Goal: Task Accomplishment & Management: Complete application form

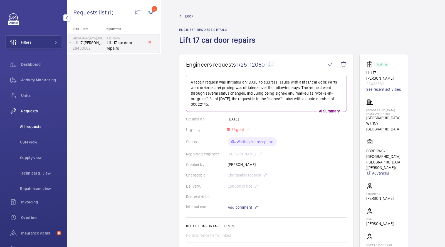
click at [34, 121] on li "All requests" at bounding box center [39, 126] width 46 height 13
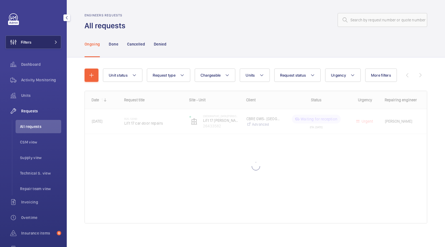
click at [37, 44] on button "Filters" at bounding box center [34, 42] width 56 height 13
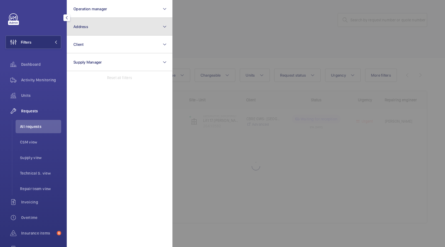
click at [97, 28] on button "Address" at bounding box center [120, 27] width 106 height 18
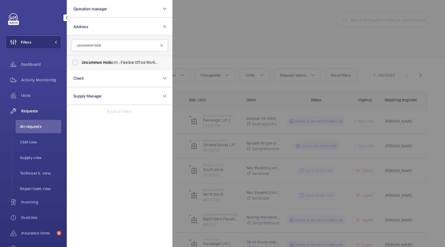
type input "uncommon holb"
click at [102, 61] on span "Uncommon Holb orn - Flexible Office Work Space, [GEOGRAPHIC_DATA] 6DF" at bounding box center [120, 63] width 76 height 6
click at [81, 61] on input "Uncommon Holb orn - Flexible Office Work Space, [GEOGRAPHIC_DATA] 6DF" at bounding box center [75, 62] width 11 height 11
checkbox input "true"
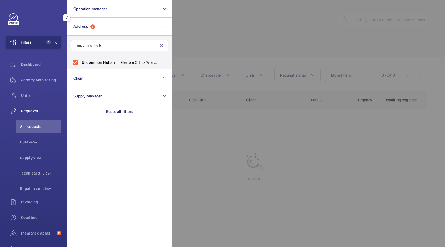
click at [244, 27] on div at bounding box center [394, 123] width 445 height 247
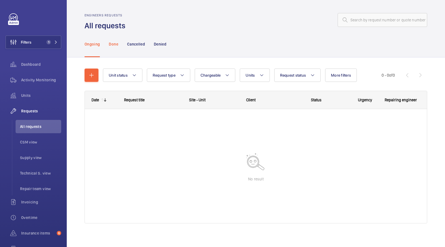
click at [117, 44] on p "Done" at bounding box center [113, 44] width 9 height 6
click at [94, 44] on p "Ongoing" at bounding box center [92, 44] width 15 height 6
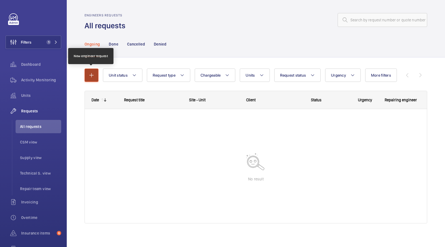
click at [92, 75] on mat-icon "button" at bounding box center [91, 75] width 7 height 7
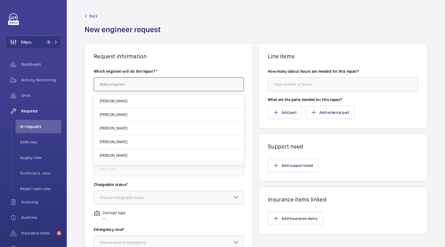
click at [133, 86] on input "text" at bounding box center [169, 85] width 150 height 14
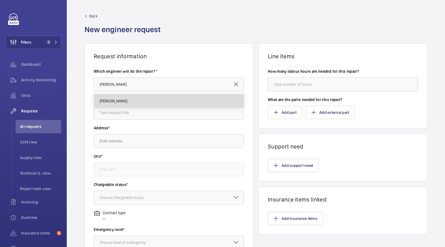
click at [122, 100] on mat-option "[PERSON_NAME]" at bounding box center [169, 101] width 150 height 13
type input "[PERSON_NAME]"
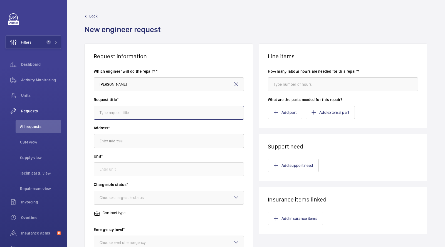
click at [117, 118] on input "text" at bounding box center [169, 113] width 150 height 14
type input "Autodiallers"
click at [129, 147] on input "text" at bounding box center [169, 141] width 150 height 14
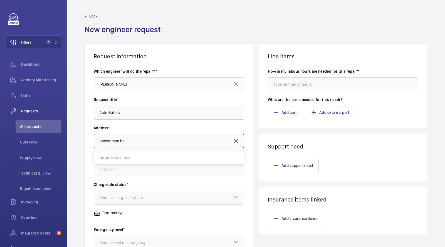
drag, startPoint x: 137, startPoint y: 140, endPoint x: 103, endPoint y: 141, distance: 33.6
click at [104, 141] on input "uncommon hol" at bounding box center [169, 141] width 150 height 14
type input "u"
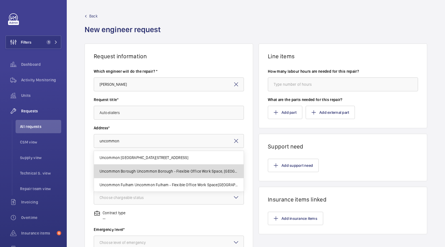
click at [189, 171] on span "Uncommon Borough Uncommon Borough - Flexible Office Work Space, [GEOGRAPHIC_DAT…" at bounding box center [169, 172] width 139 height 6
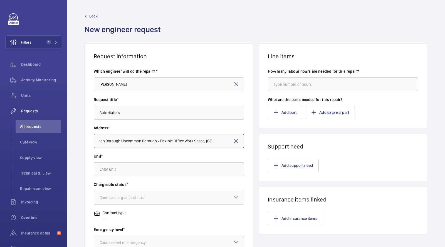
click at [150, 142] on input "Uncommon Borough Uncommon Borough - Flexible Office Work Space, [GEOGRAPHIC_DAT…" at bounding box center [169, 141] width 150 height 14
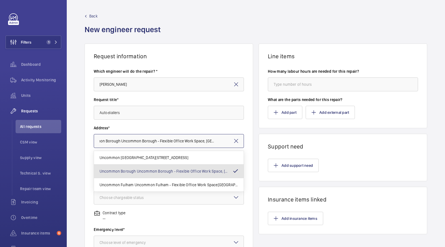
click at [150, 142] on input "Uncommon Borough Uncommon Borough - Flexible Office Work Space, [GEOGRAPHIC_DAT…" at bounding box center [169, 141] width 150 height 14
click at [154, 140] on input "Uncommon Borough Uncommon Borough - Flexible Office Work Space, [GEOGRAPHIC_DAT…" at bounding box center [169, 141] width 150 height 14
drag, startPoint x: 154, startPoint y: 140, endPoint x: 70, endPoint y: 138, distance: 83.7
click at [70, 138] on div "Request information Which engineer will do the repair? * [PERSON_NAME] Request …" at bounding box center [256, 196] width 378 height 304
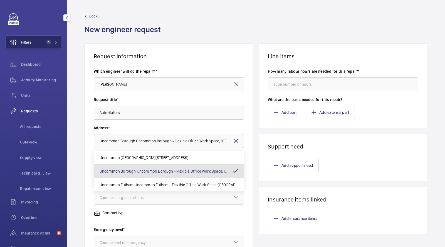
click at [38, 45] on button "Filters 1" at bounding box center [34, 42] width 56 height 13
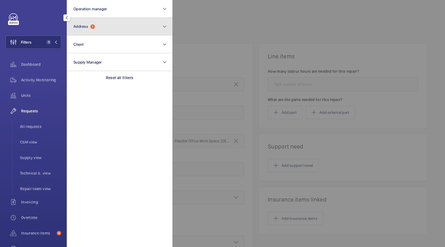
click at [101, 29] on button "Address 1" at bounding box center [120, 27] width 106 height 18
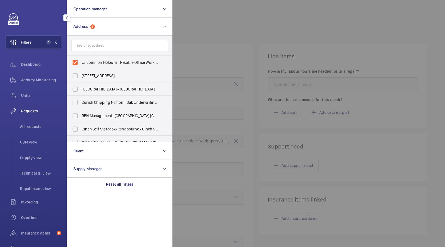
click at [217, 38] on div at bounding box center [394, 123] width 445 height 247
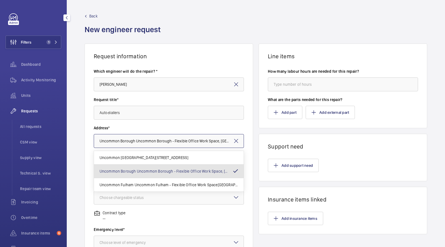
drag, startPoint x: 157, startPoint y: 140, endPoint x: 63, endPoint y: 138, distance: 94.0
click at [63, 138] on mat-sidenav-content "Filters 1 Dashboard Activity Monitoring Units Requests All requests CSM view Su…" at bounding box center [222, 123] width 445 height 247
click at [126, 140] on input "Uncommon Borough Uncommon Borough - Flexible Office Work Space, [GEOGRAPHIC_DAT…" at bounding box center [169, 141] width 150 height 14
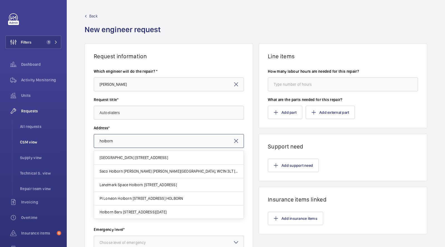
drag, startPoint x: 132, startPoint y: 137, endPoint x: 60, endPoint y: 135, distance: 72.0
click at [63, 136] on mat-sidenav-content "Filters 1 Dashboard Activity Monitoring Units Requests All requests CSM view Su…" at bounding box center [222, 123] width 445 height 247
click at [96, 140] on input "holborn" at bounding box center [169, 141] width 150 height 14
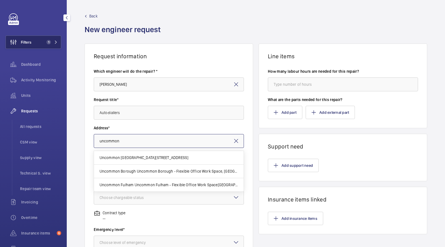
type input "uncommon"
click at [49, 39] on button "Filters 1" at bounding box center [34, 42] width 56 height 13
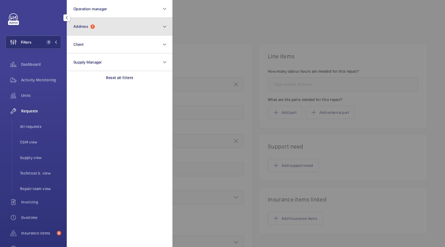
click at [91, 33] on button "Address 1" at bounding box center [120, 27] width 106 height 18
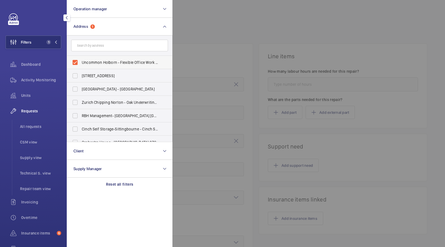
click at [130, 61] on span "Uncommon Holborn - Flexible Office Work Space, [GEOGRAPHIC_DATA] 6DF" at bounding box center [120, 63] width 76 height 6
click at [81, 61] on input "Uncommon Holborn - Flexible Office Work Space, [GEOGRAPHIC_DATA] 6DF" at bounding box center [75, 62] width 11 height 11
click at [130, 61] on span "Uncommon Holborn - Flexible Office Work Space, [GEOGRAPHIC_DATA] 6DF" at bounding box center [120, 63] width 76 height 6
click at [81, 61] on input "Uncommon Holborn - Flexible Office Work Space, [GEOGRAPHIC_DATA] 6DF" at bounding box center [75, 62] width 11 height 11
click at [129, 62] on span "Uncommon Holborn - Flexible Office Work Space, [GEOGRAPHIC_DATA] 6DF" at bounding box center [120, 63] width 76 height 6
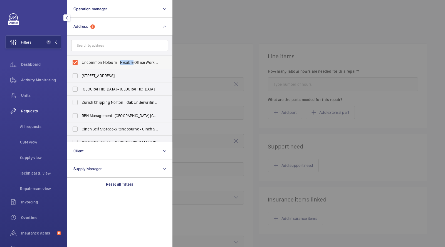
click at [81, 62] on input "Uncommon Holborn - Flexible Office Work Space, [GEOGRAPHIC_DATA] 6DF" at bounding box center [75, 62] width 11 height 11
click at [120, 62] on span "Uncommon Holborn - Flexible Office Work Space, [GEOGRAPHIC_DATA] 6DF" at bounding box center [120, 63] width 76 height 6
click at [81, 62] on input "Uncommon Holborn - Flexible Office Work Space, [GEOGRAPHIC_DATA] 6DF" at bounding box center [75, 62] width 11 height 11
click at [120, 62] on span "Uncommon Holborn - Flexible Office Work Space, [GEOGRAPHIC_DATA] 6DF" at bounding box center [120, 63] width 76 height 6
click at [81, 62] on input "Uncommon Holborn - Flexible Office Work Space, [GEOGRAPHIC_DATA] 6DF" at bounding box center [75, 62] width 11 height 11
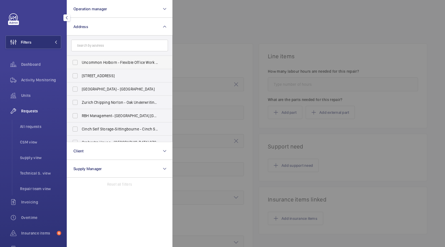
click at [120, 62] on span "Uncommon Holborn - Flexible Office Work Space, [GEOGRAPHIC_DATA] 6DF" at bounding box center [120, 63] width 76 height 6
click at [81, 62] on input "Uncommon Holborn - Flexible Office Work Space, [GEOGRAPHIC_DATA] 6DF" at bounding box center [75, 62] width 11 height 11
checkbox input "true"
click at [45, 83] on span "Activity Monitoring" at bounding box center [41, 80] width 40 height 6
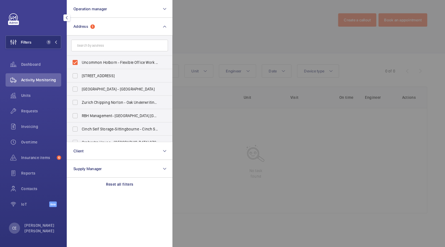
click at [256, 44] on div at bounding box center [394, 123] width 445 height 247
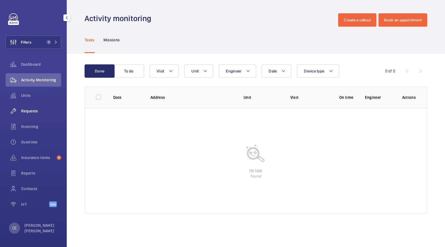
click at [28, 112] on span "Requests" at bounding box center [41, 111] width 40 height 6
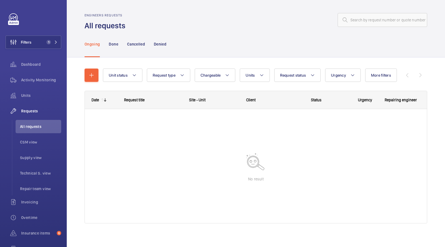
click at [119, 43] on nav "Ongoing Done Cancelled Denied" at bounding box center [126, 44] width 82 height 26
click at [117, 43] on p "Done" at bounding box center [113, 44] width 9 height 6
click at [141, 42] on p "Cancelled" at bounding box center [136, 44] width 18 height 6
click at [168, 43] on div "Ongoing Done Cancelled Denied" at bounding box center [256, 44] width 343 height 26
click at [160, 43] on p "Denied" at bounding box center [160, 44] width 13 height 6
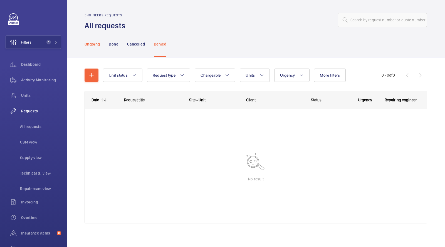
click at [93, 49] on div "Ongoing" at bounding box center [92, 44] width 15 height 26
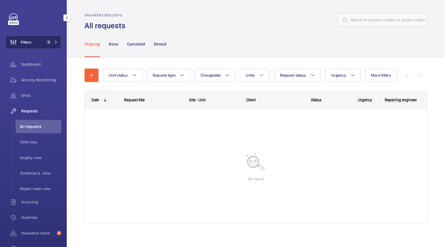
click at [46, 41] on span "1" at bounding box center [47, 42] width 7 height 4
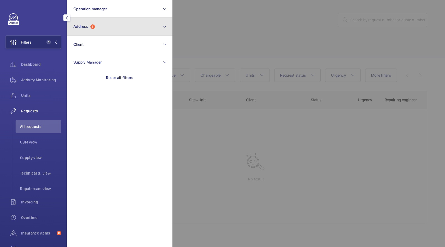
click at [105, 29] on button "Address 1" at bounding box center [120, 27] width 106 height 18
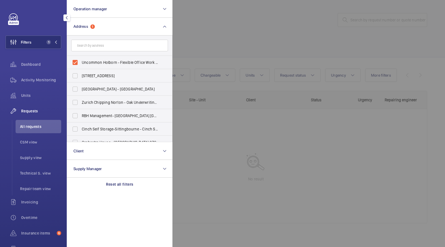
click at [211, 49] on div at bounding box center [394, 123] width 445 height 247
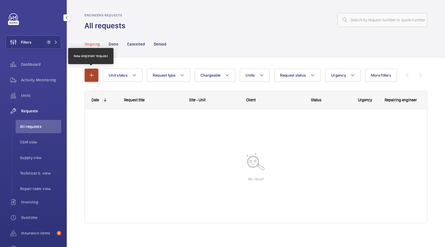
click at [92, 72] on mat-icon "button" at bounding box center [91, 75] width 7 height 7
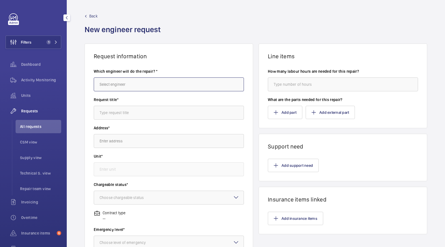
click at [135, 85] on input "text" at bounding box center [169, 85] width 150 height 14
type input "k"
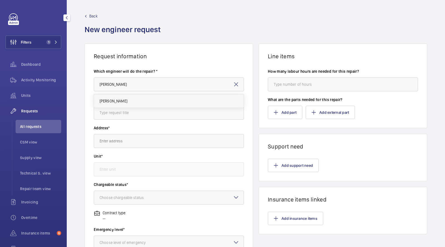
click at [117, 103] on span "[PERSON_NAME]" at bounding box center [114, 101] width 28 height 6
type input "[PERSON_NAME]"
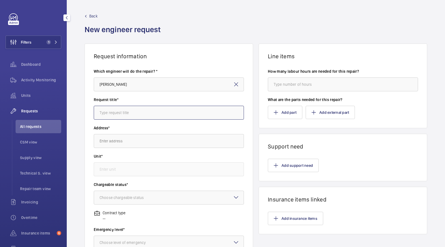
click at [117, 114] on input "text" at bounding box center [169, 113] width 150 height 14
type input "autodiallers x5"
click at [123, 142] on input "text" at bounding box center [169, 141] width 150 height 14
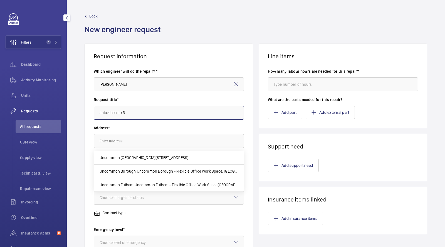
click at [143, 118] on input "autodiallers x5" at bounding box center [169, 113] width 150 height 14
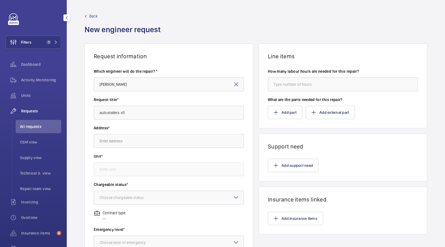
click at [133, 134] on wm-front-autocomplete-dropdown-select "Address*" at bounding box center [169, 136] width 150 height 23
click at [130, 136] on input "text" at bounding box center [169, 141] width 150 height 14
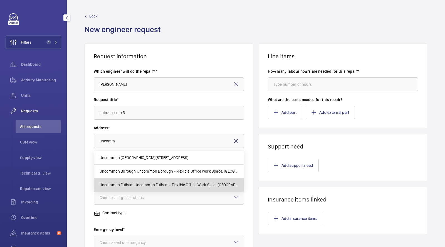
click at [140, 184] on span "Uncommon Fulham Uncommon Fulham - Flexible Office Work Space[GEOGRAPHIC_DATA]" at bounding box center [169, 185] width 139 height 6
type input "Uncommon Fulham Uncommon Fulham - Flexible Office Work Space[GEOGRAPHIC_DATA]"
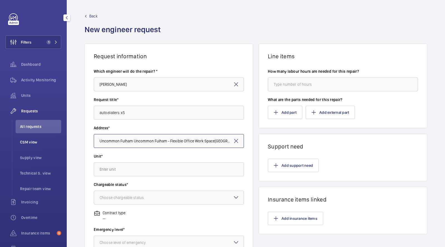
drag, startPoint x: 143, startPoint y: 139, endPoint x: 58, endPoint y: 139, distance: 85.6
click at [58, 139] on mat-sidenav-content "Filters 1 Dashboard Activity Monitoring Units Requests All requests CSM view Su…" at bounding box center [222, 123] width 445 height 247
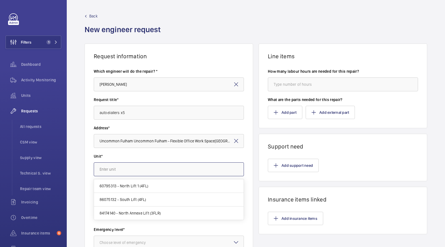
click at [119, 167] on input "text" at bounding box center [169, 170] width 150 height 14
click at [127, 184] on span "60795313 - North Lift 1 (4FL)" at bounding box center [124, 187] width 49 height 6
type input "60795313 - North Lift 1 (4FL)"
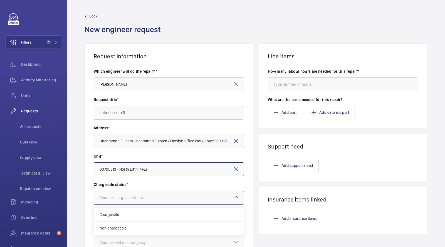
click at [122, 194] on div at bounding box center [169, 197] width 150 height 13
click at [118, 215] on span "Chargeable" at bounding box center [169, 215] width 138 height 6
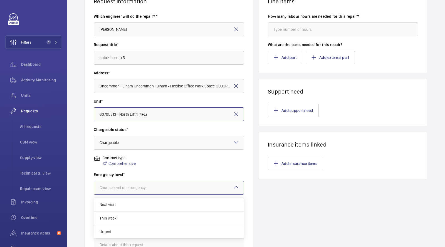
click at [125, 188] on div "Choose level of emergency" at bounding box center [130, 188] width 60 height 6
click at [120, 207] on div "Next visit" at bounding box center [169, 205] width 150 height 14
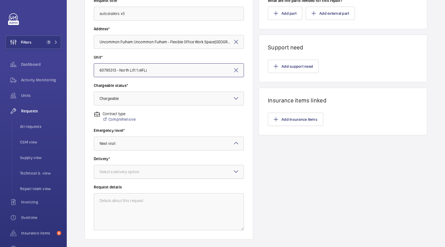
click at [125, 176] on div at bounding box center [169, 171] width 150 height 13
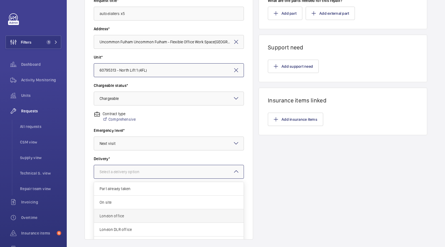
scroll to position [20, 0]
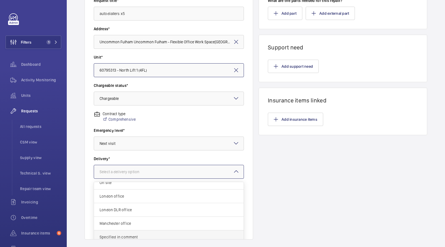
click at [115, 235] on span "Specified in comment" at bounding box center [169, 238] width 138 height 6
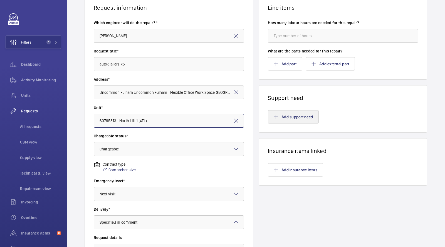
scroll to position [26, 0]
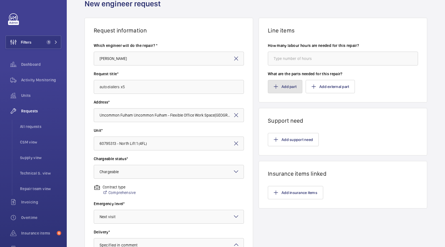
click at [283, 87] on button "Add part" at bounding box center [285, 86] width 34 height 13
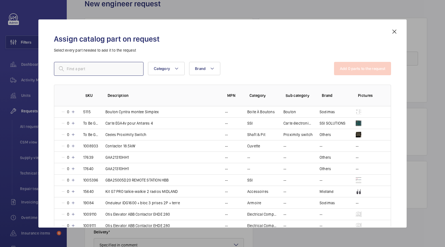
click at [117, 70] on input "text" at bounding box center [99, 69] width 90 height 14
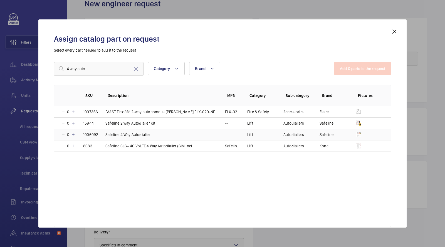
click at [156, 135] on td "Safeline 4 Way Autodialler" at bounding box center [159, 134] width 120 height 11
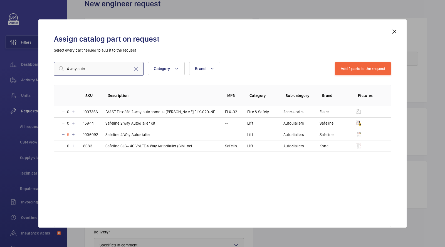
click at [90, 67] on input "4 way auto" at bounding box center [99, 69] width 90 height 14
drag, startPoint x: 98, startPoint y: 67, endPoint x: 22, endPoint y: 62, distance: 76.1
click at [22, 62] on div "Assign catalog part on request Select every part needed to add it to the reques…" at bounding box center [222, 123] width 445 height 247
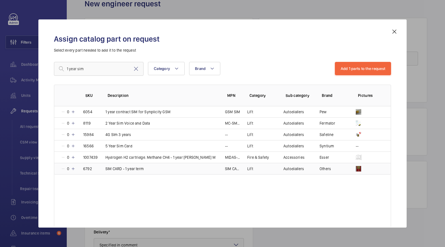
click at [76, 166] on td "6792" at bounding box center [87, 169] width 22 height 12
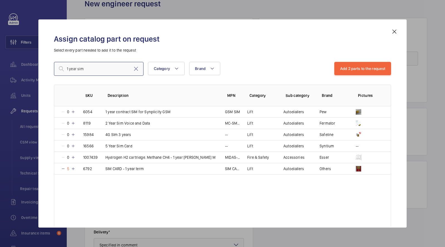
click at [101, 71] on input "1 year sim" at bounding box center [99, 69] width 90 height 14
drag, startPoint x: 101, startPoint y: 71, endPoint x: 0, endPoint y: 56, distance: 102.5
click at [0, 58] on div "Assign catalog part on request Select every part needed to add it to the reques…" at bounding box center [222, 123] width 445 height 247
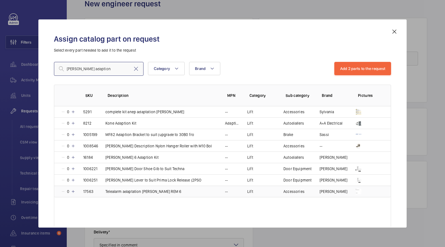
type input "[PERSON_NAME] adaption"
click at [142, 158] on p "[PERSON_NAME] 6 Adaption Kit" at bounding box center [131, 158] width 53 height 6
click at [151, 156] on td "[PERSON_NAME] 6 Adaption Kit" at bounding box center [159, 157] width 120 height 11
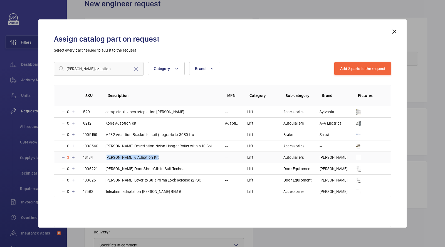
click at [151, 156] on td "[PERSON_NAME] 6 Adaption Kit" at bounding box center [159, 157] width 120 height 11
click at [348, 69] on button "Add 3 parts to the request" at bounding box center [362, 68] width 57 height 13
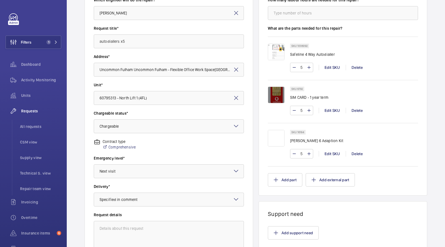
scroll to position [165, 0]
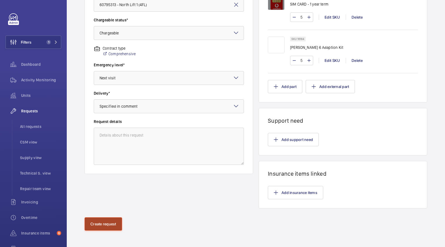
click at [110, 223] on button "Create request" at bounding box center [104, 224] width 38 height 13
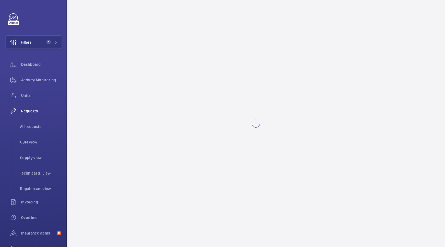
scroll to position [0, 0]
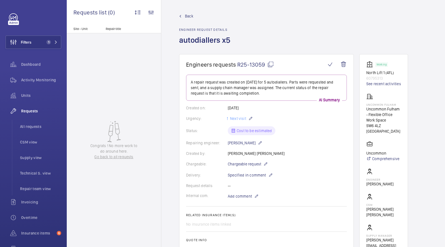
scroll to position [274, 0]
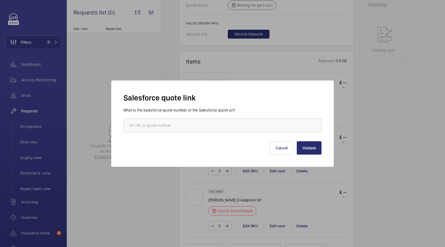
scroll to position [199, 0]
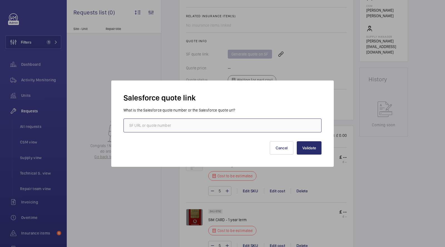
click at [191, 130] on input "text" at bounding box center [222, 126] width 198 height 14
paste input "[URL][DOMAIN_NAME]"
type input "[URL][DOMAIN_NAME]"
click at [315, 147] on button "Validate" at bounding box center [309, 148] width 25 height 13
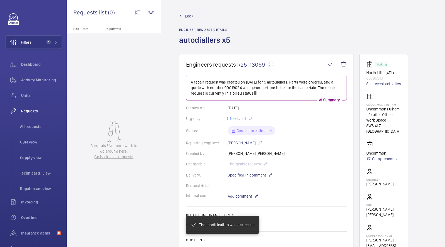
scroll to position [167, 0]
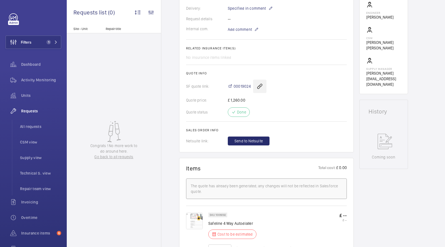
click at [258, 86] on wm-front-icon-button at bounding box center [259, 86] width 13 height 13
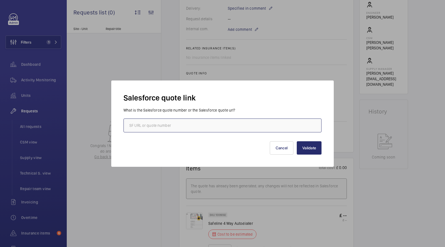
click at [217, 131] on input "text" at bounding box center [222, 126] width 198 height 14
paste input "[URL][DOMAIN_NAME]"
type input "[URL][DOMAIN_NAME]"
click at [314, 149] on button "Validate" at bounding box center [309, 148] width 25 height 13
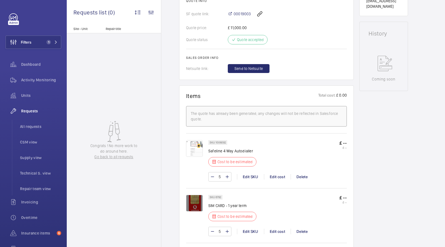
scroll to position [223, 0]
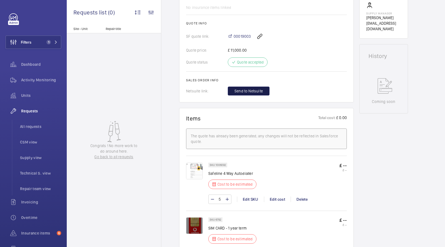
click at [256, 95] on button "Send to Netsuite" at bounding box center [249, 91] width 42 height 9
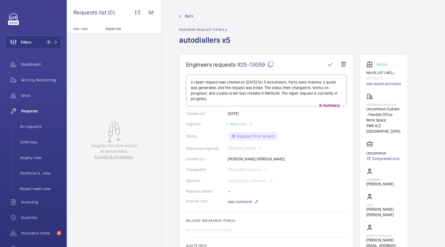
scroll to position [131, 0]
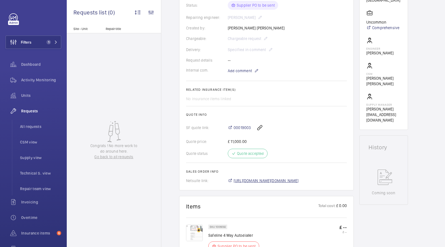
click at [277, 179] on span "[URL][DOMAIN_NAME][DOMAIN_NAME]" at bounding box center [266, 181] width 65 height 6
